Goal: Navigation & Orientation: Find specific page/section

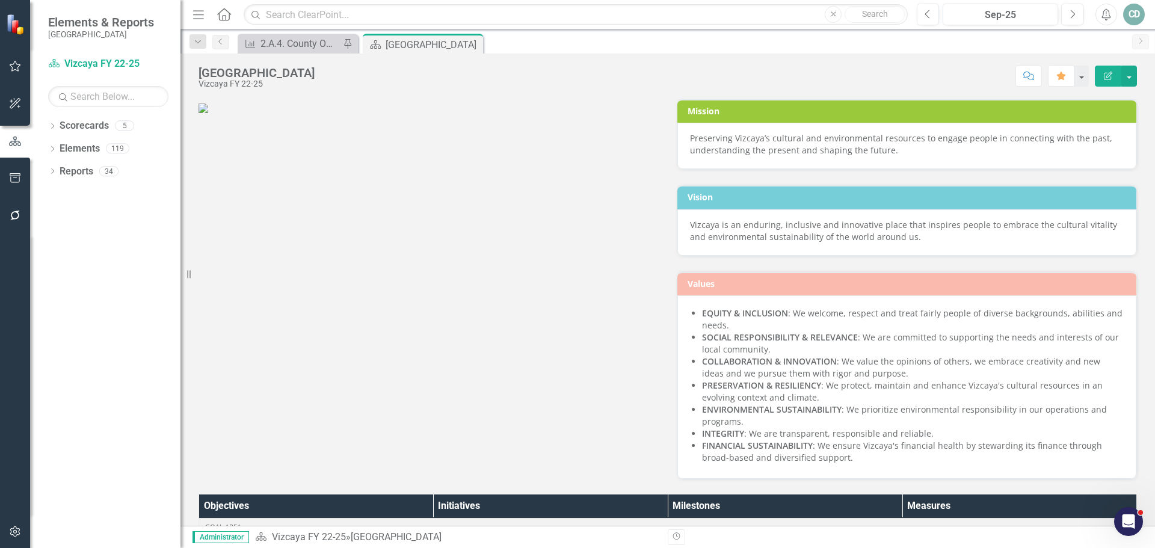
click at [1108, 13] on icon "Alerts" at bounding box center [1105, 14] width 13 height 12
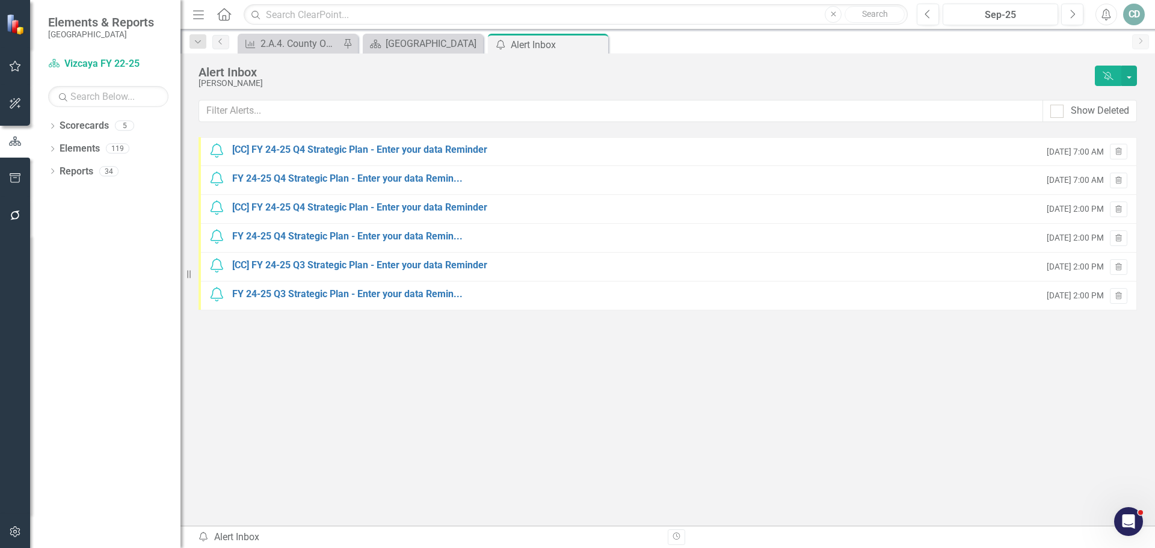
click at [1132, 6] on div "CD" at bounding box center [1134, 15] width 22 height 22
click at [1098, 155] on link "icon.portal Success Portal" at bounding box center [1096, 150] width 95 height 22
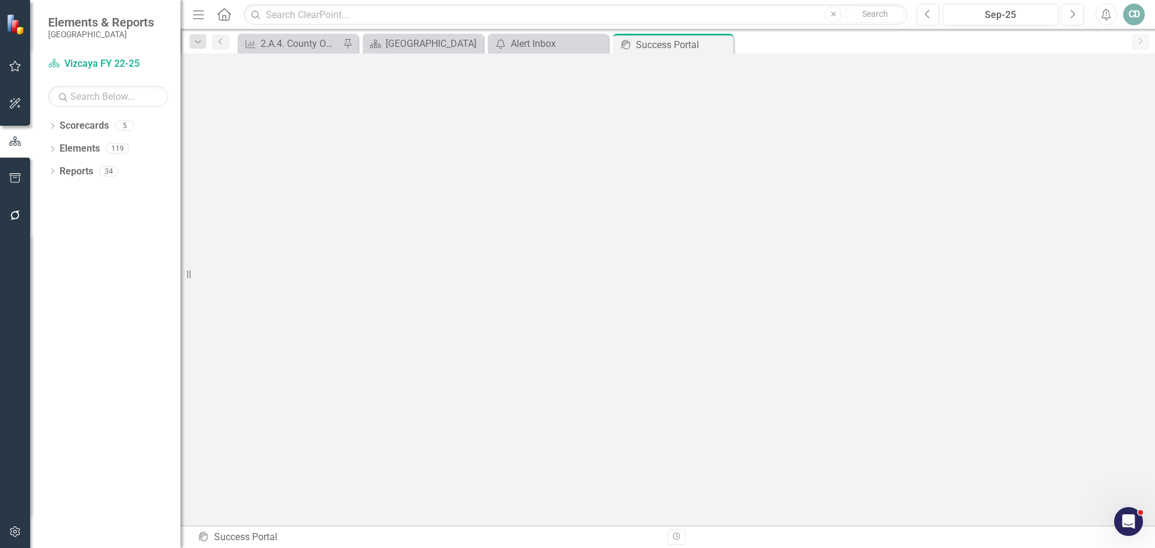
click at [221, 8] on icon "Home" at bounding box center [224, 14] width 16 height 13
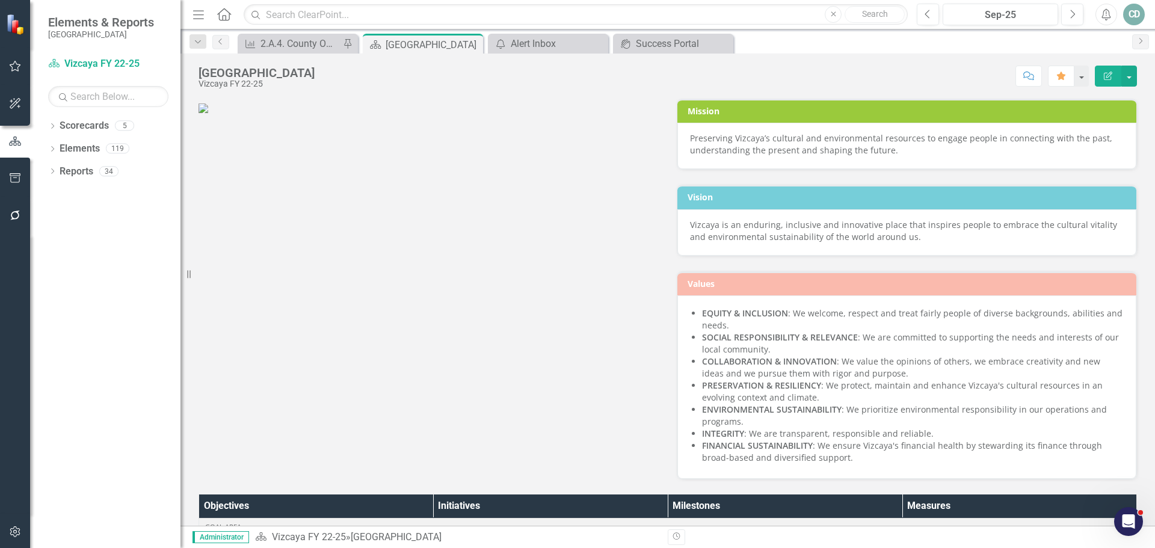
click at [275, 464] on div "Mission Preserving Vizcaya’s cultural and environmental resources to engage peo…" at bounding box center [667, 282] width 956 height 396
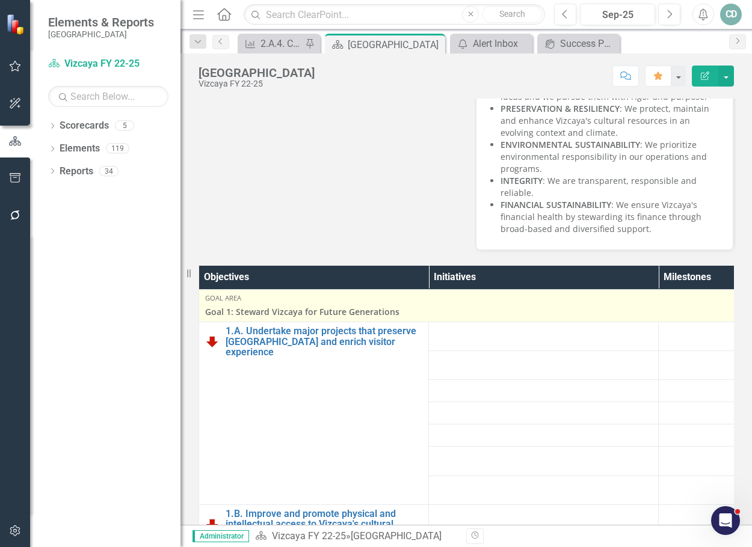
click at [277, 305] on div "Goal Area Goal 1: Steward Vizcaya for Future Generations" at bounding box center [658, 305] width 906 height 25
click at [271, 308] on span "Goal 1: Steward Vizcaya for Future Generations" at bounding box center [658, 312] width 906 height 12
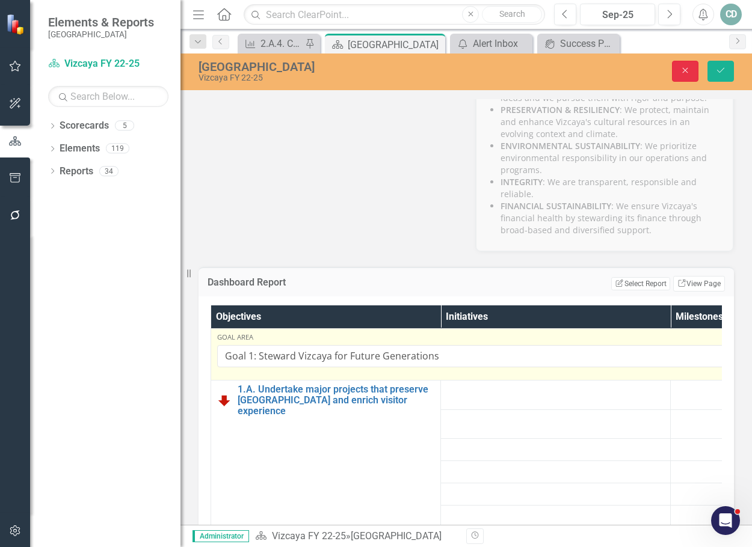
click at [681, 68] on icon "Close" at bounding box center [685, 70] width 11 height 8
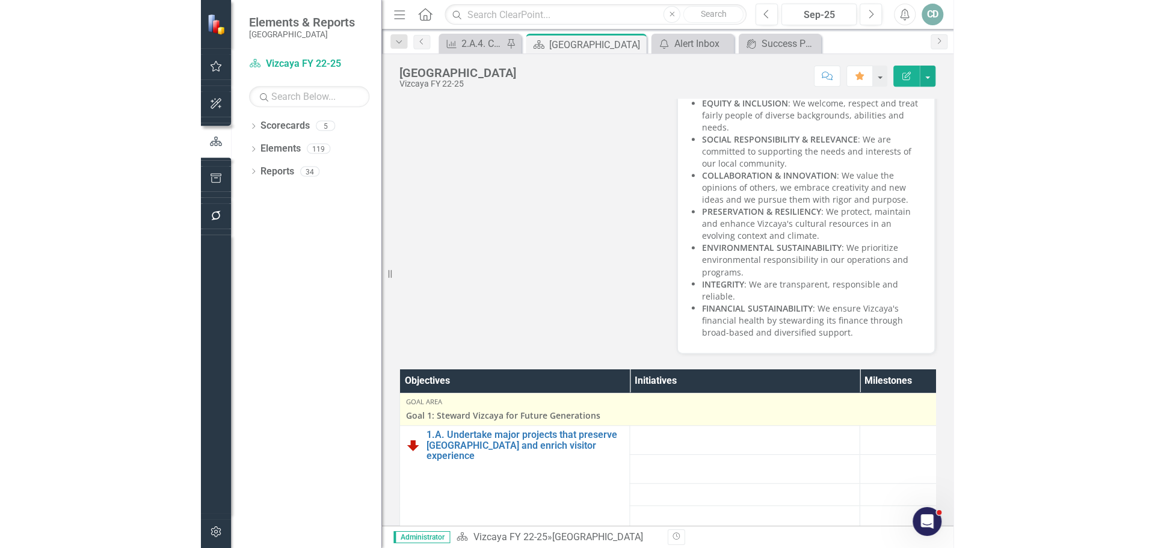
scroll to position [216, 0]
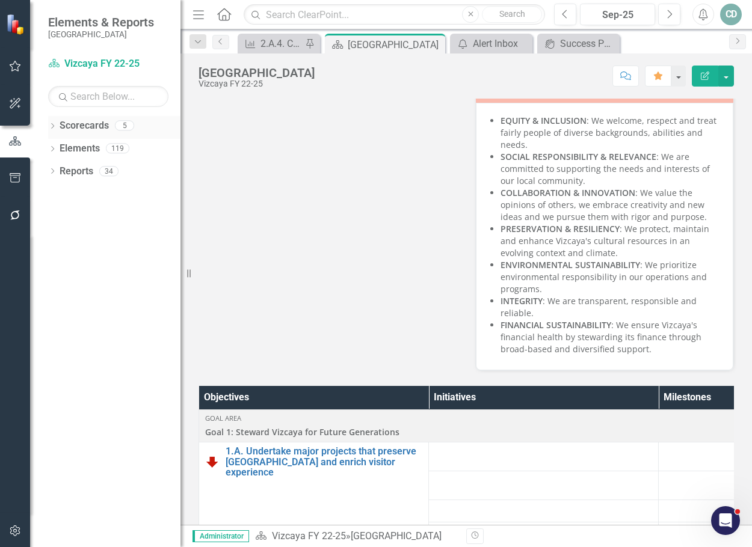
click at [50, 123] on div "Dropdown" at bounding box center [52, 127] width 8 height 10
click at [52, 245] on div "Dropdown" at bounding box center [52, 241] width 8 height 10
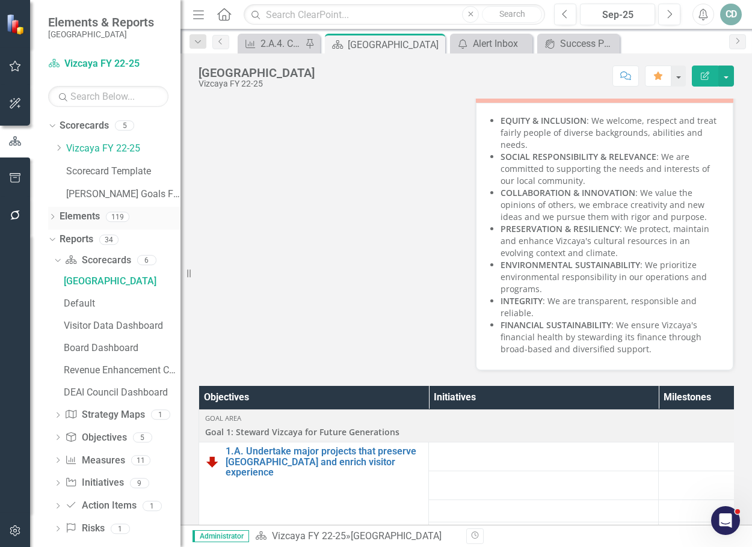
click at [49, 217] on icon "Dropdown" at bounding box center [52, 218] width 8 height 7
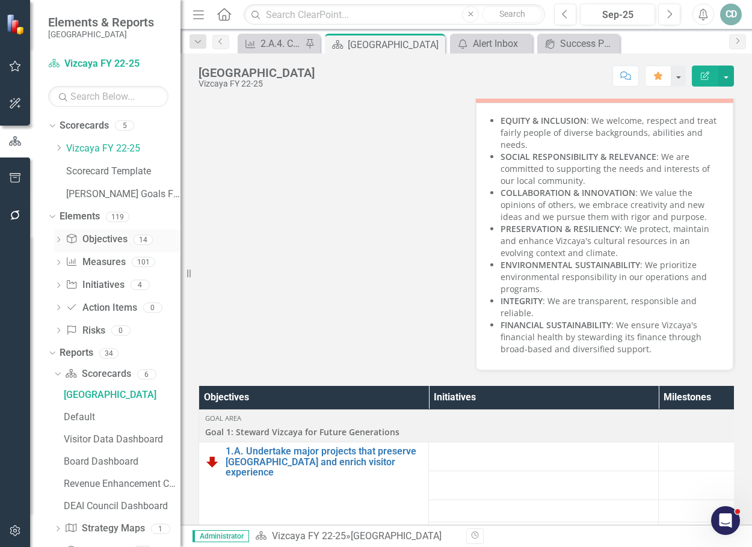
click at [95, 235] on link "Objective Objectives" at bounding box center [96, 240] width 61 height 14
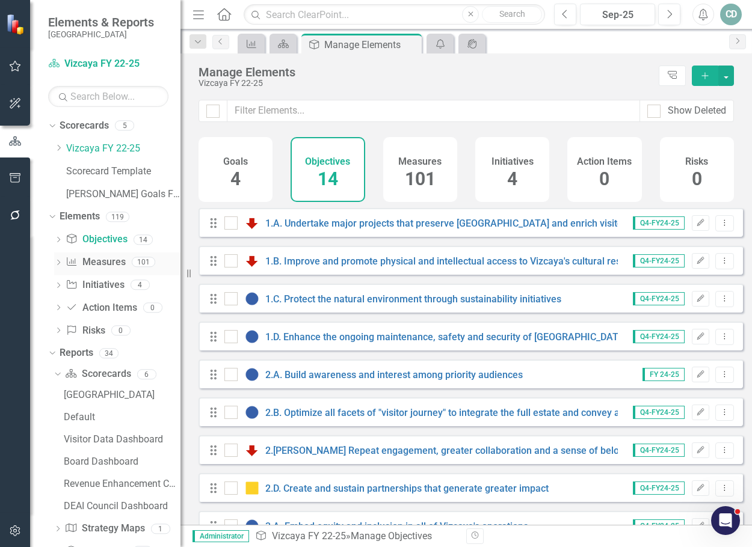
click at [76, 261] on icon "Measure" at bounding box center [72, 262] width 12 height 10
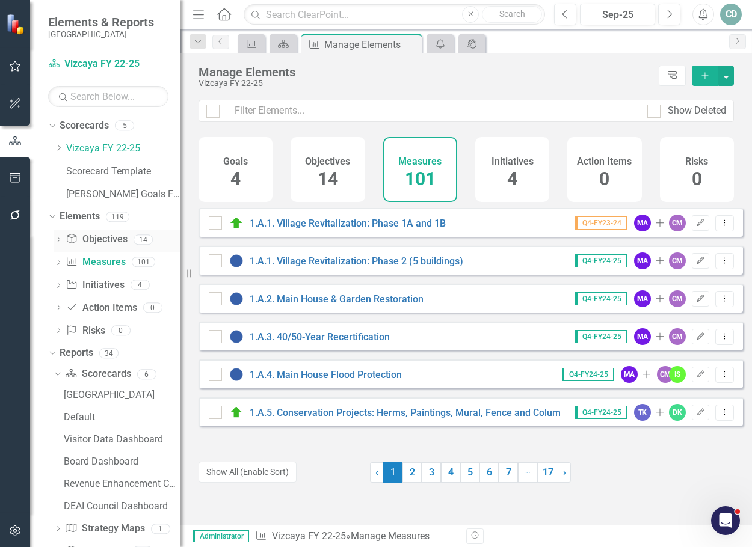
click at [87, 235] on link "Objective Objectives" at bounding box center [96, 240] width 61 height 14
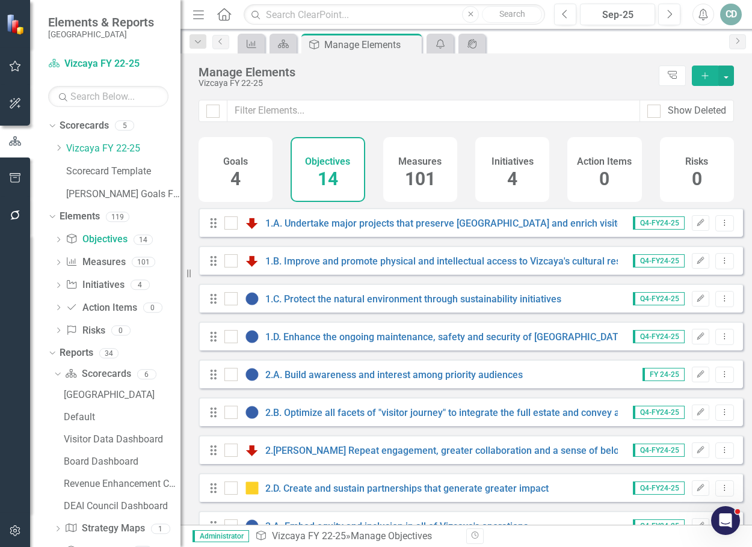
click at [326, 171] on span "14" at bounding box center [328, 178] width 20 height 21
click at [248, 170] on div "Goals 4" at bounding box center [235, 169] width 74 height 65
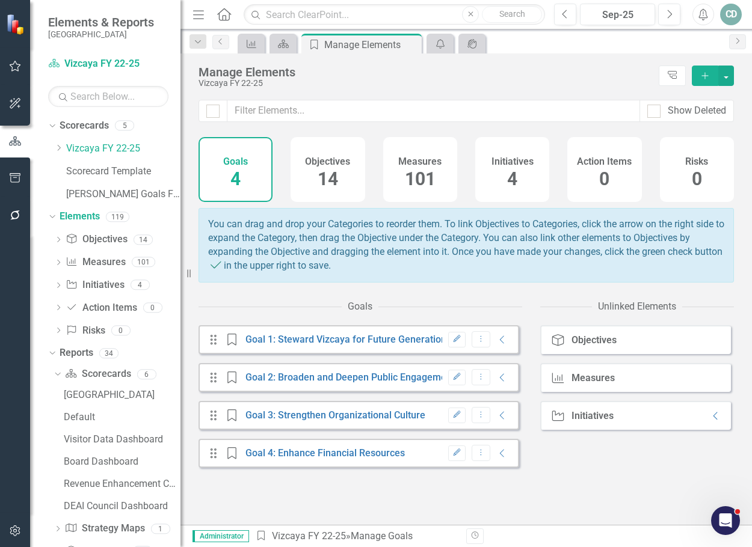
click at [336, 164] on h4 "Objectives" at bounding box center [327, 161] width 45 height 11
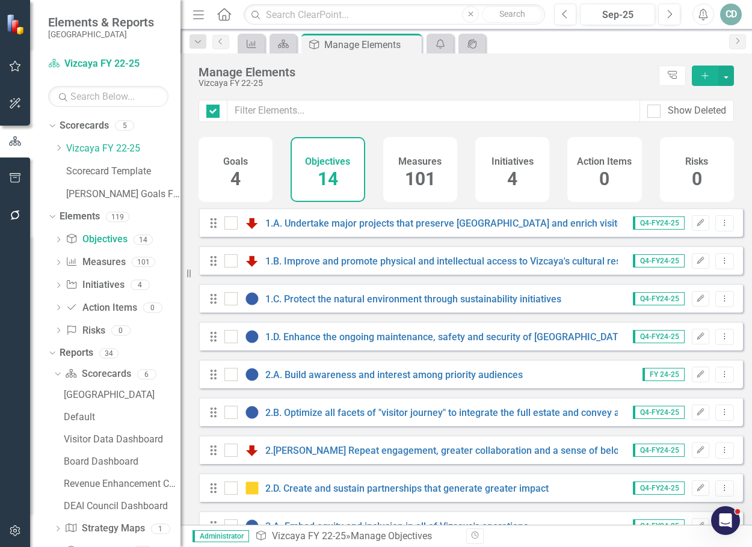
checkbox input "false"
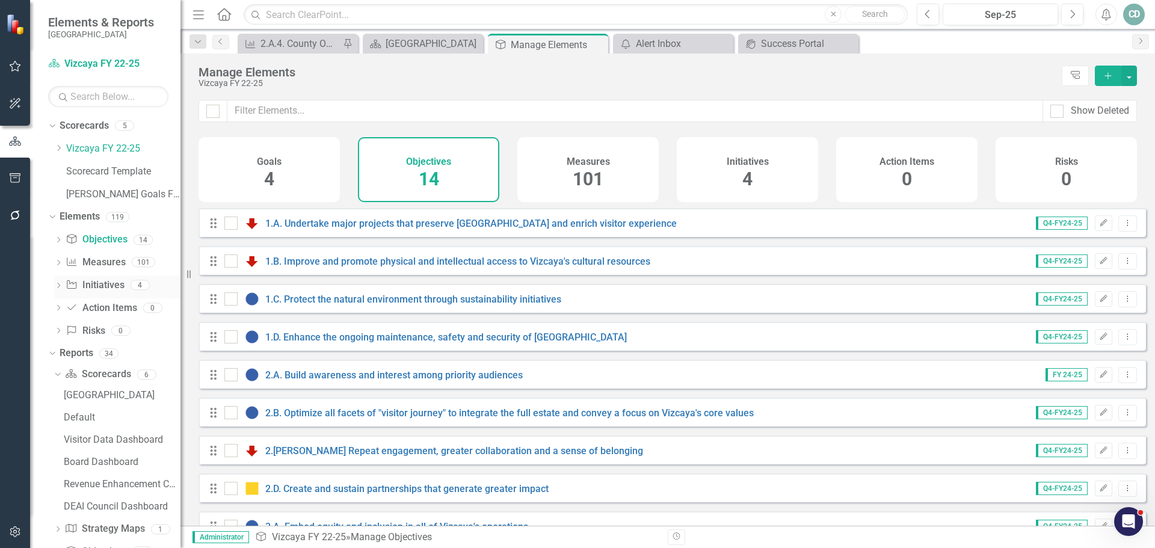
click at [104, 283] on link "Initiative Initiatives" at bounding box center [95, 285] width 58 height 14
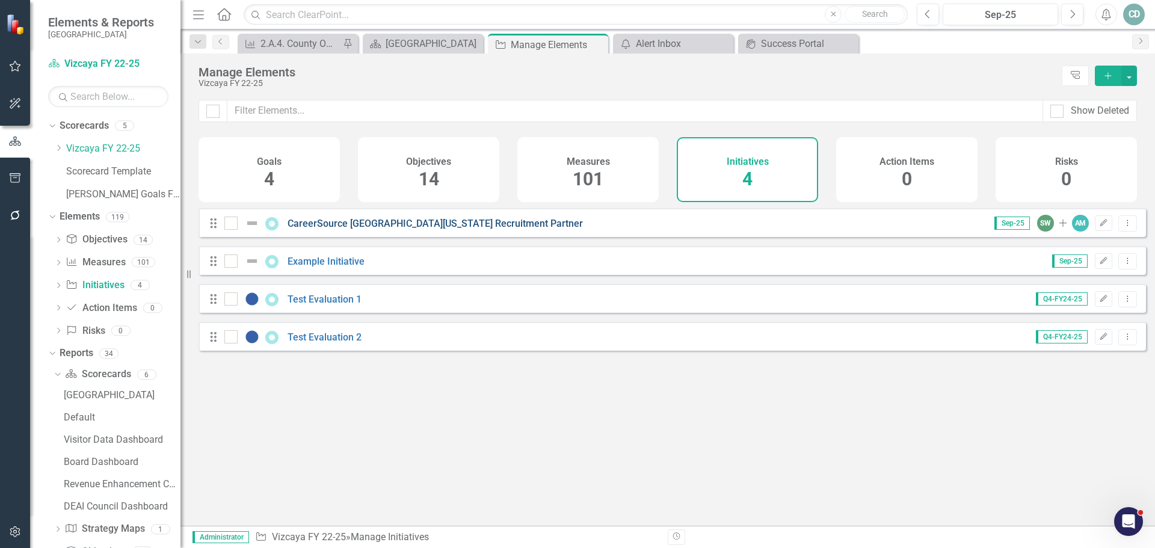
click at [401, 229] on link "CareerSource [GEOGRAPHIC_DATA][US_STATE] Recruitment Partner" at bounding box center [434, 223] width 295 height 11
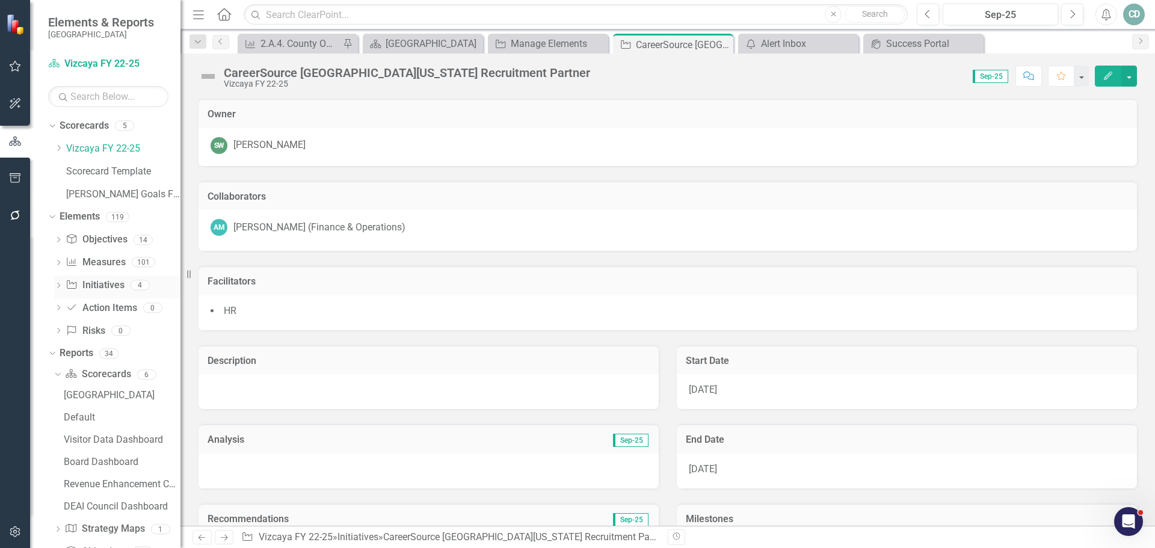
click at [108, 284] on link "Initiative Initiatives" at bounding box center [95, 285] width 58 height 14
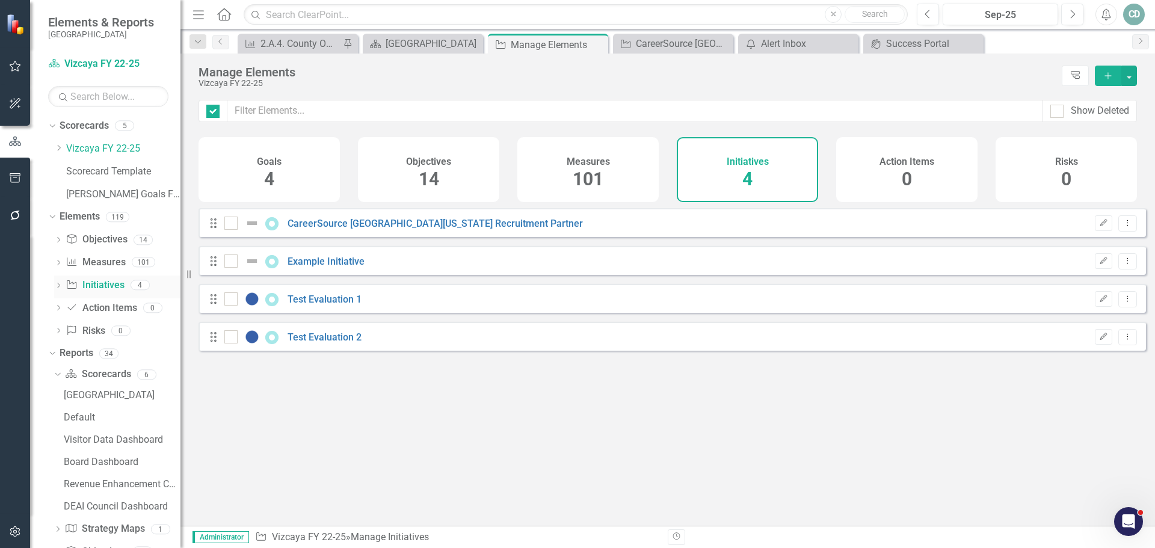
checkbox input "false"
click at [326, 267] on link "Example Initiative" at bounding box center [325, 261] width 77 height 11
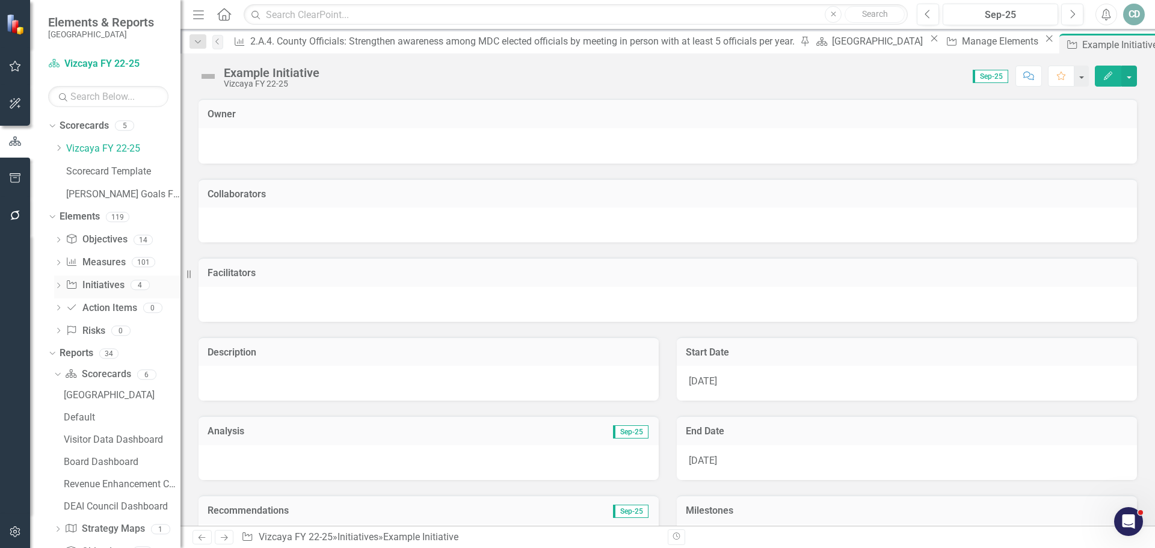
click at [106, 284] on link "Initiative Initiatives" at bounding box center [95, 285] width 58 height 14
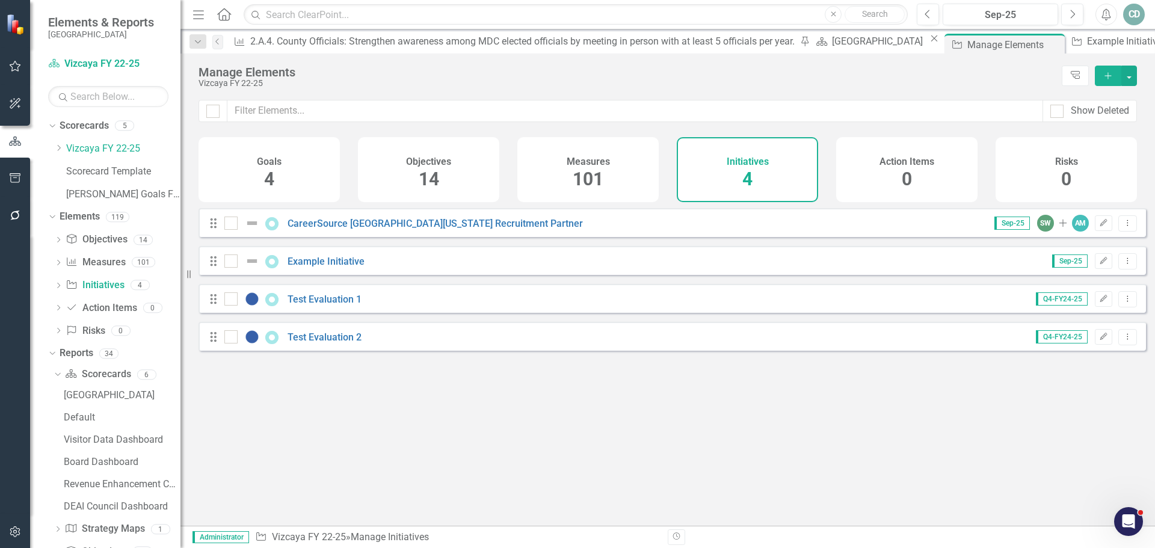
click at [327, 339] on div "Drag Test Evaluation 2 Q4-FY24-25 Edit Dropdown Menu" at bounding box center [671, 336] width 947 height 29
click at [328, 343] on link "Test Evaluation 2" at bounding box center [324, 336] width 74 height 11
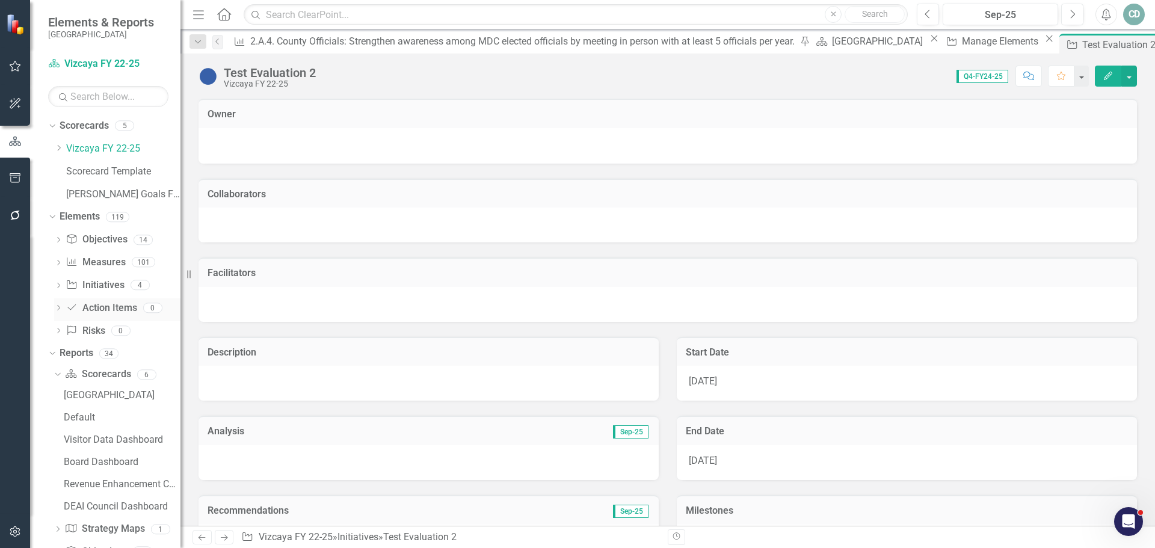
click at [108, 308] on link "Action Item Action Items" at bounding box center [101, 308] width 71 height 14
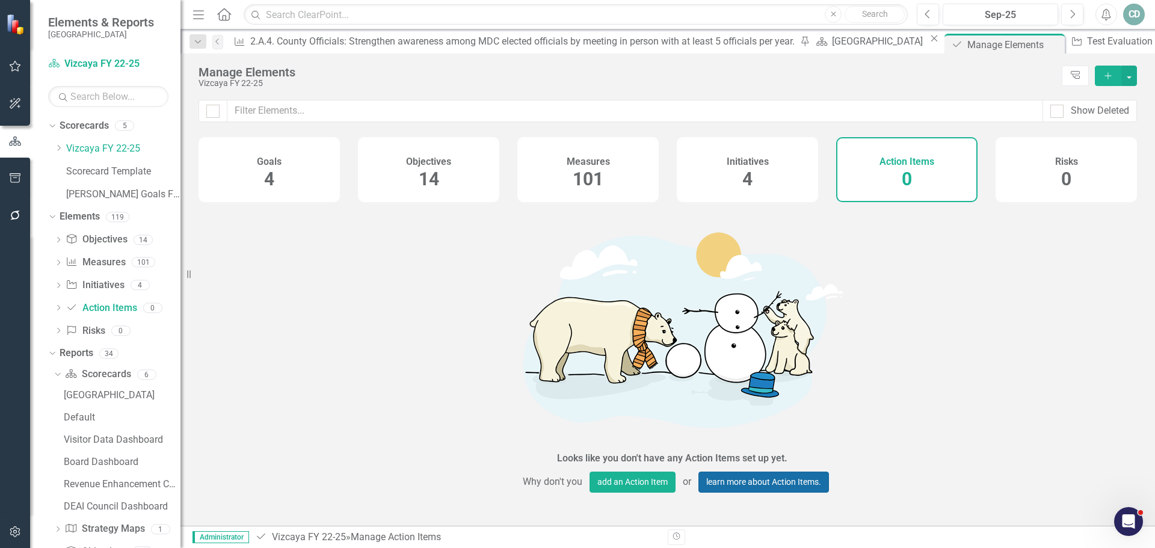
click at [741, 471] on link "learn more about Action Items." at bounding box center [763, 481] width 130 height 21
click at [1061, 180] on span "0" at bounding box center [1066, 178] width 10 height 21
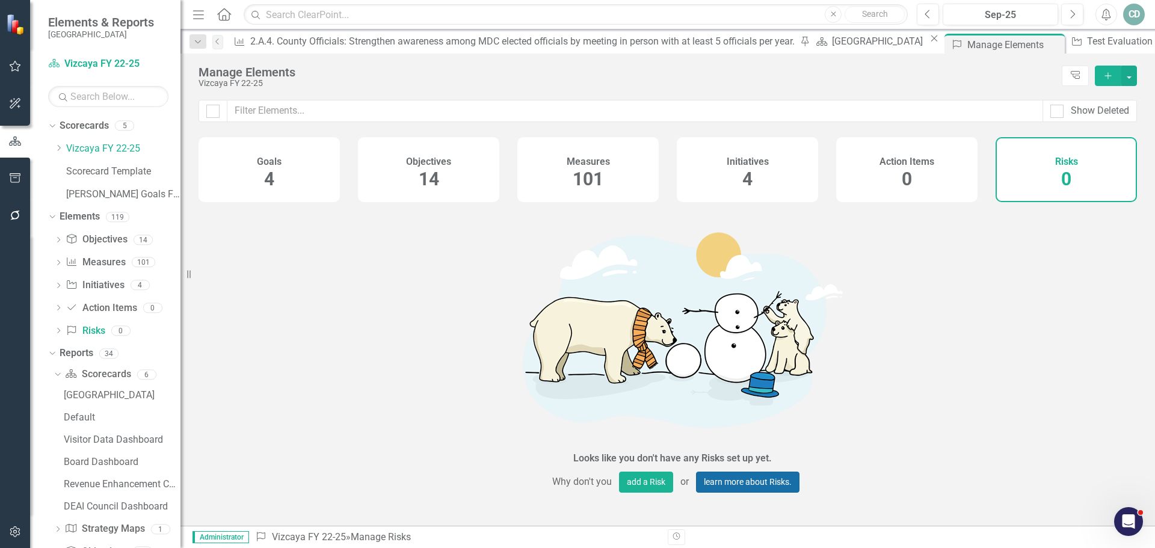
click at [732, 471] on link "learn more about Risks." at bounding box center [747, 481] width 103 height 21
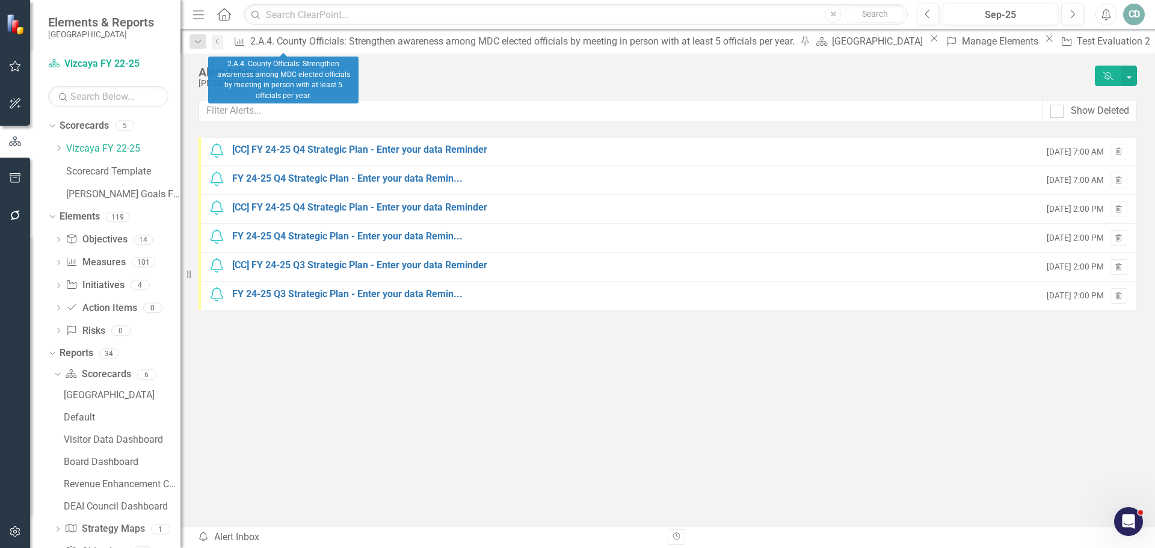
click at [280, 35] on div "Measure 2.A.4. County Officials: Strengthen awareness among MDC elected officia…" at bounding box center [520, 41] width 583 height 15
click at [292, 43] on div "2.A.4. County Officials: Strengthen awareness among MDC elected officials by me…" at bounding box center [523, 41] width 547 height 15
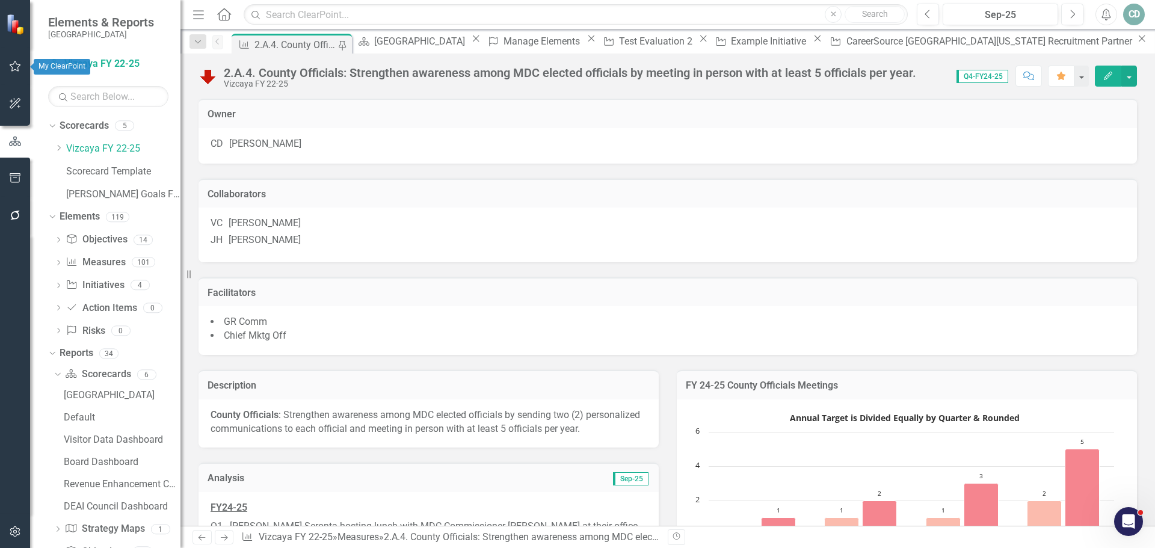
click at [16, 63] on icon "button" at bounding box center [15, 66] width 11 height 11
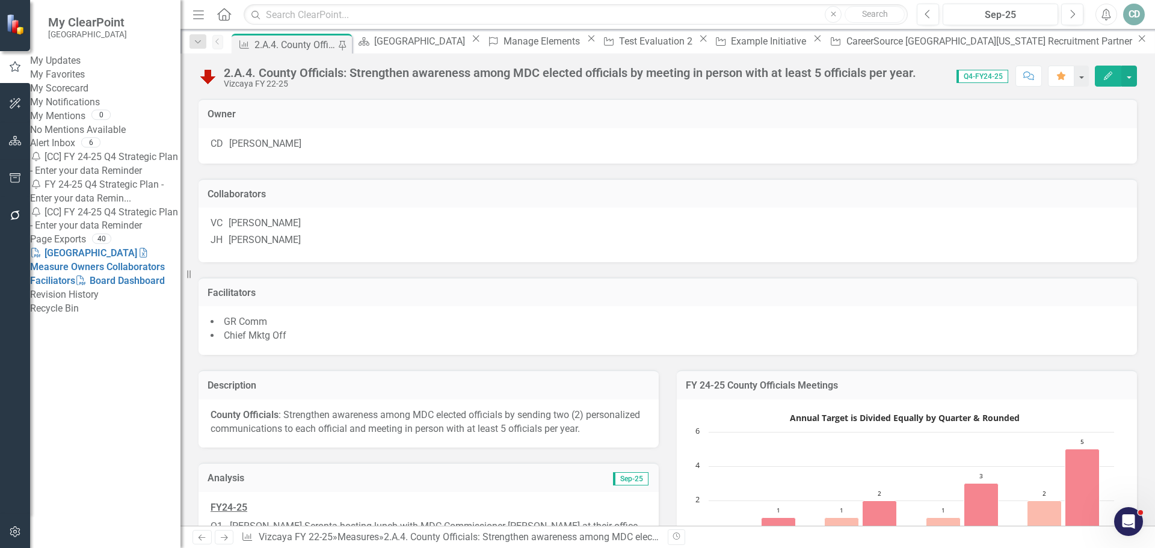
click at [97, 63] on link "My Updates" at bounding box center [105, 61] width 150 height 14
